Goal: Transaction & Acquisition: Purchase product/service

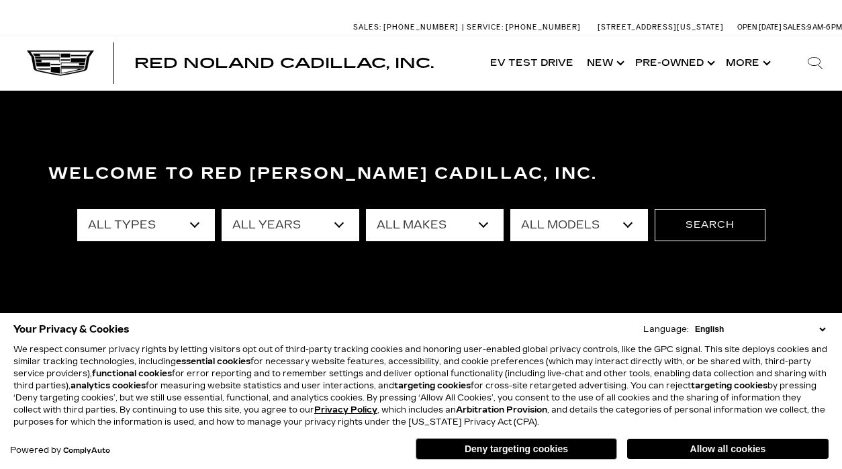
select select "Used"
click at [77, 209] on select "All Types New Used Certified Used Demo" at bounding box center [146, 225] width 138 height 32
click at [485, 224] on select "All Makes Audi BMW Cadillac Chevrolet Dodge Ford GMC Honda Jeep Lexus Mercedes-…" at bounding box center [435, 225] width 138 height 32
click at [483, 225] on select "All Makes Audi BMW Cadillac Chevrolet Dodge Ford GMC Honda Jeep Lexus Mercedes-…" at bounding box center [435, 225] width 138 height 32
select select "Lexus"
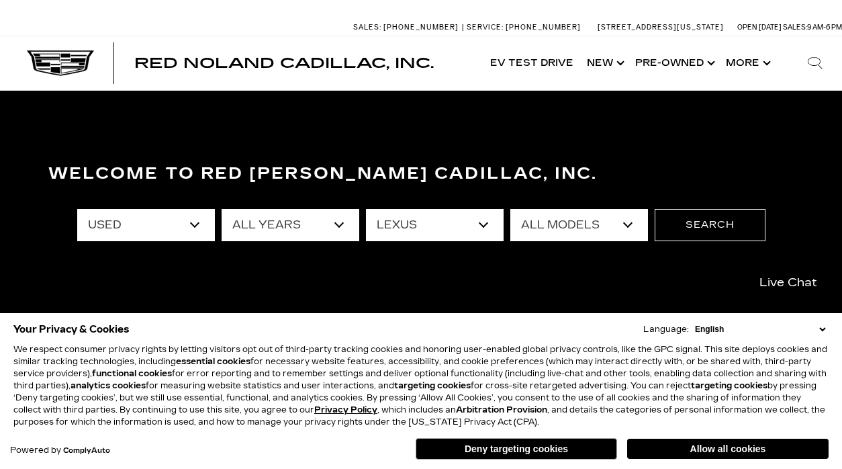
click at [366, 209] on select "All Makes Audi BMW Cadillac Chevrolet Dodge Ford GMC Honda Jeep Lexus Mercedes-…" at bounding box center [435, 225] width 138 height 32
click at [625, 226] on select "All Models GX LX 570 RX" at bounding box center [580, 225] width 138 height 32
select select "GX"
click at [511, 209] on select "All Models GX LX 570 RX" at bounding box center [580, 225] width 138 height 32
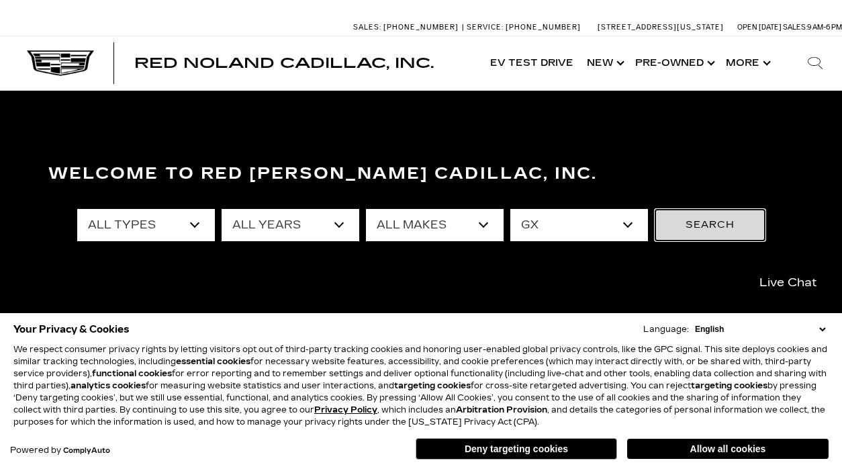
click at [697, 225] on button "Search" at bounding box center [710, 225] width 111 height 32
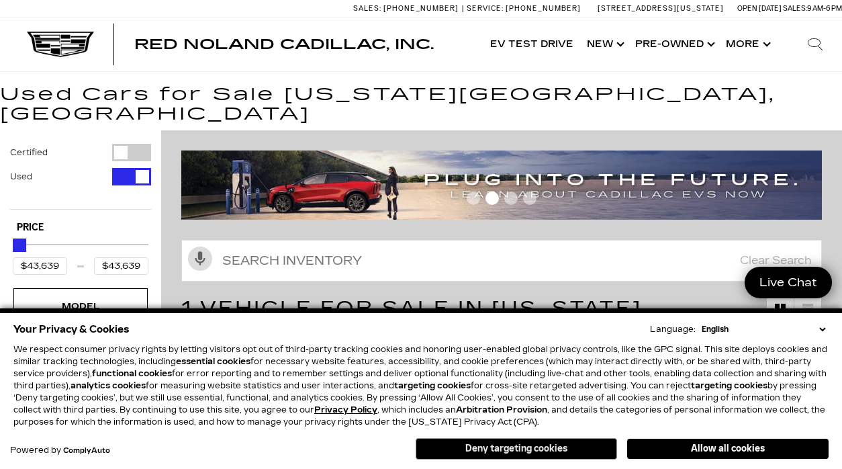
click at [535, 449] on button "Deny targeting cookies" at bounding box center [517, 448] width 202 height 21
